Goal: Information Seeking & Learning: Understand process/instructions

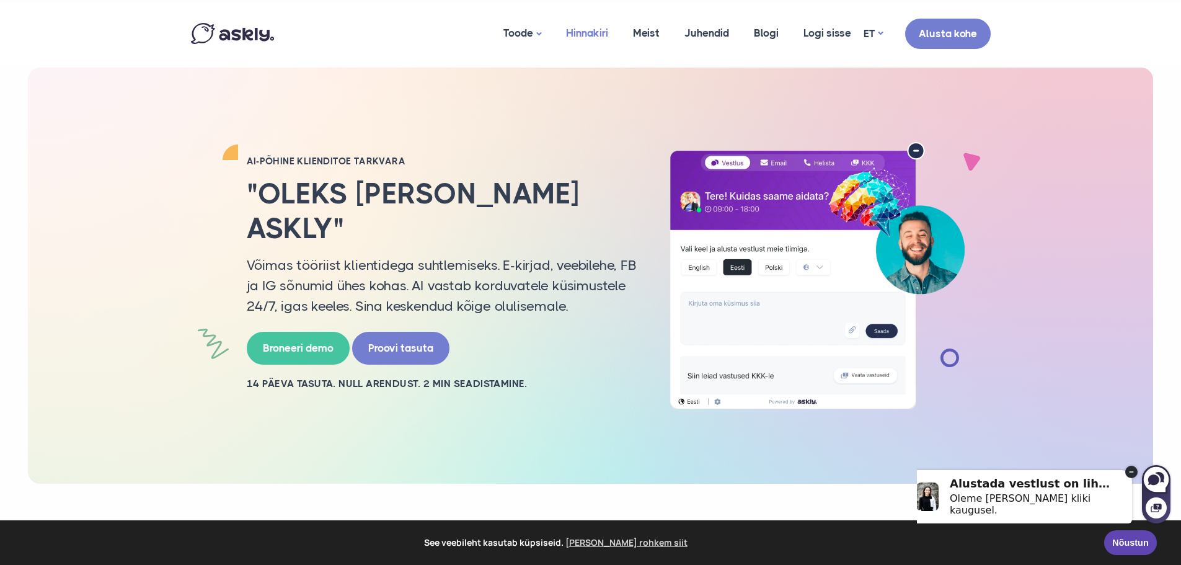
click at [585, 33] on link "Hinnakiri" at bounding box center [587, 33] width 67 height 60
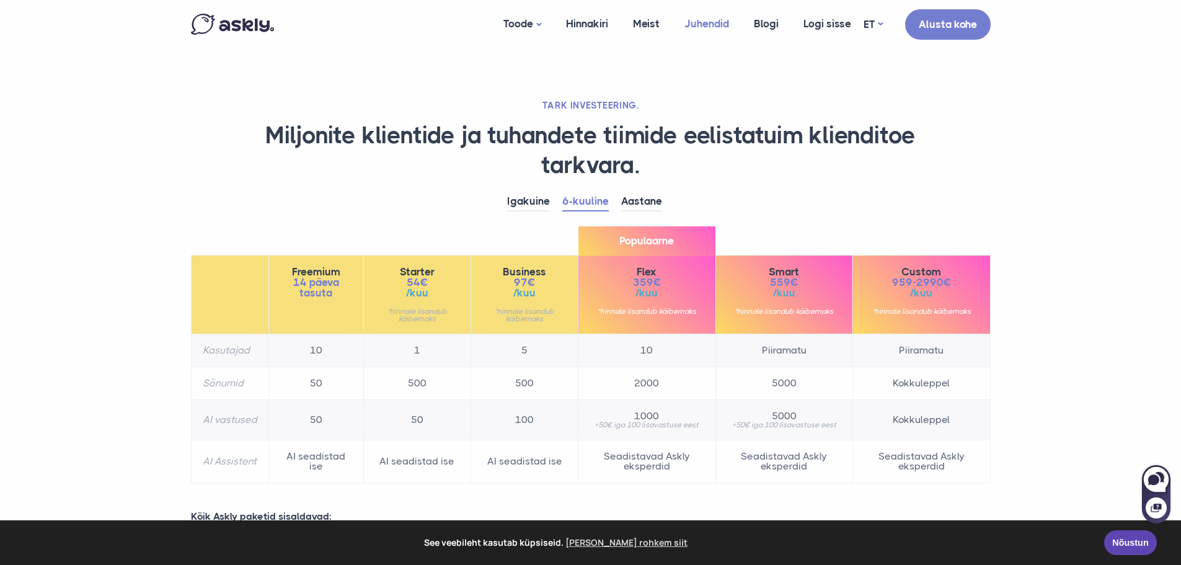
click at [699, 28] on link "Juhendid" at bounding box center [706, 24] width 69 height 48
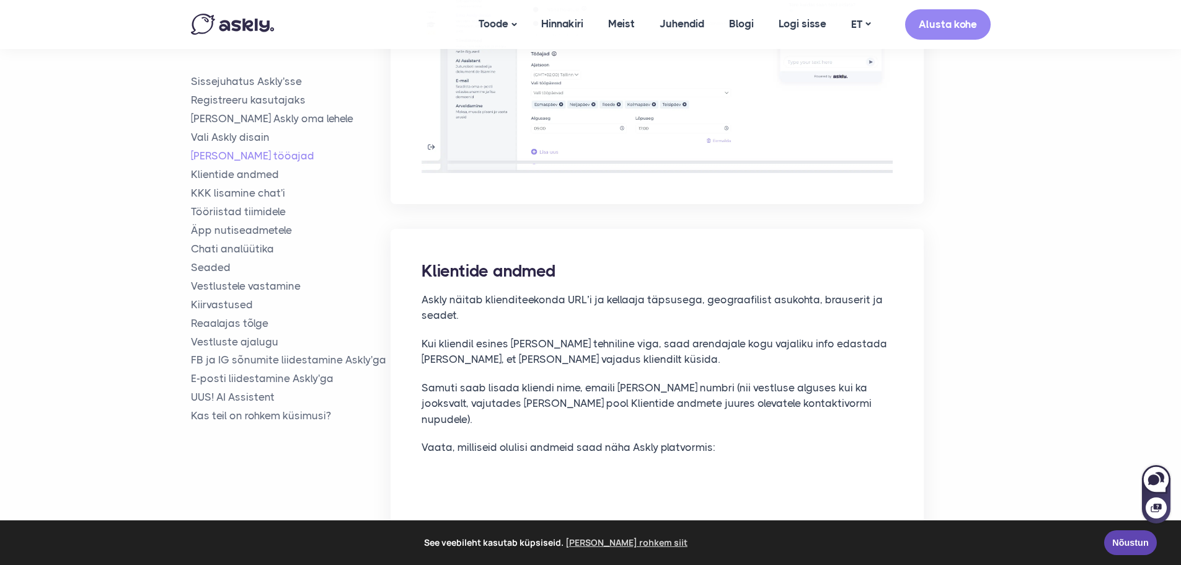
scroll to position [2302, 0]
click at [273, 193] on link "KKK lisamine chat'i" at bounding box center [291, 193] width 200 height 14
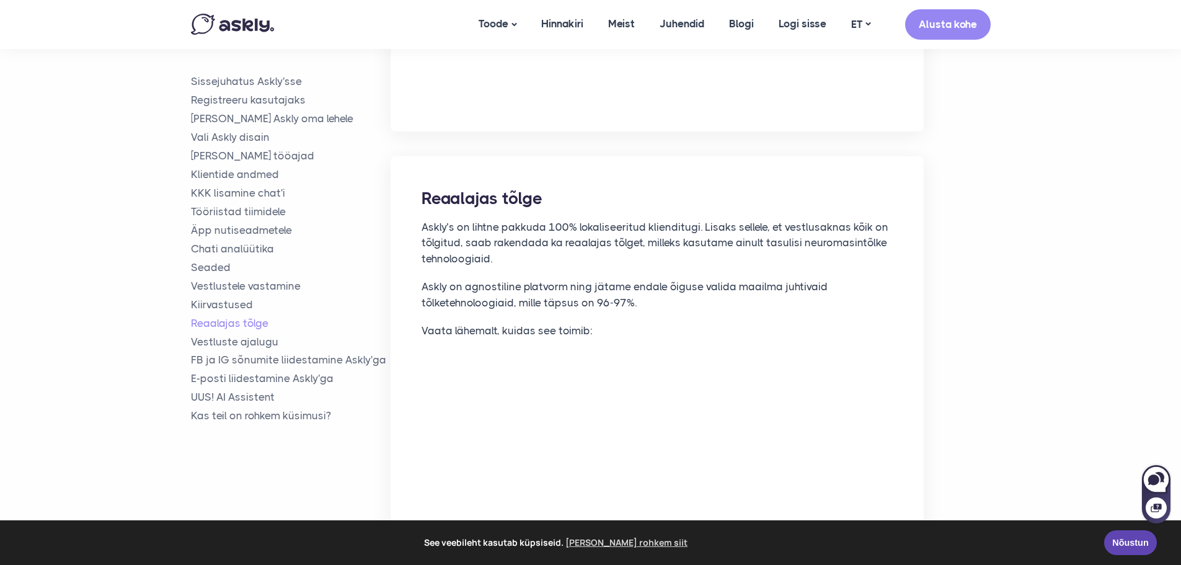
scroll to position [7415, 0]
